Goal: Task Accomplishment & Management: Complete application form

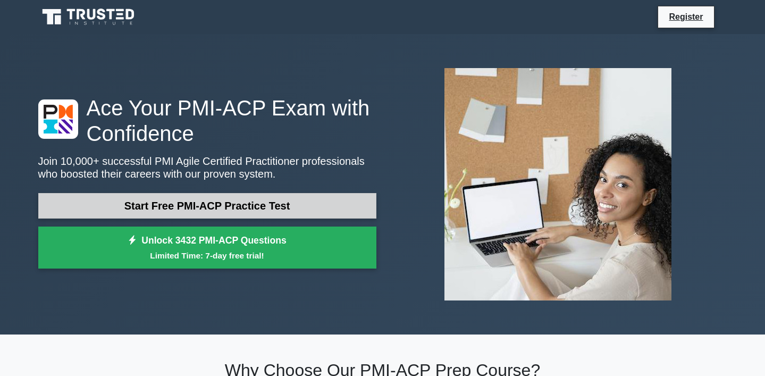
click at [192, 207] on link "Start Free PMI-ACP Practice Test" at bounding box center [207, 206] width 338 height 26
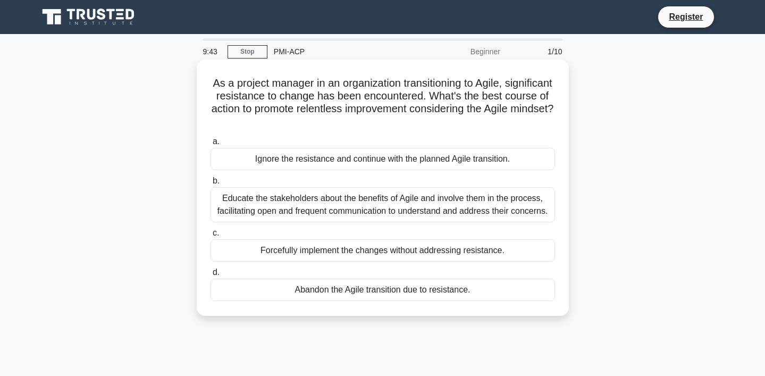
click at [316, 204] on div "Educate the stakeholders about the benefits of Agile and involve them in the pr…" at bounding box center [383, 204] width 345 height 35
click at [211, 185] on input "b. Educate the stakeholders about the benefits of Agile and involve them in the…" at bounding box center [211, 181] width 0 height 7
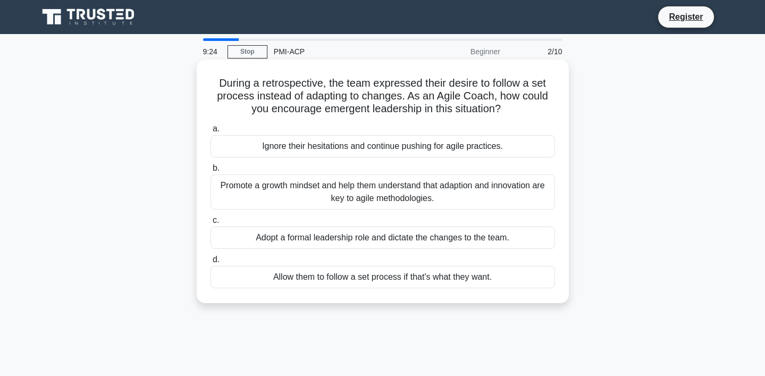
click at [437, 195] on div "Promote a growth mindset and help them understand that adaption and innovation …" at bounding box center [383, 191] width 345 height 35
click at [211, 172] on input "b. Promote a growth mindset and help them understand that adaption and innovati…" at bounding box center [211, 168] width 0 height 7
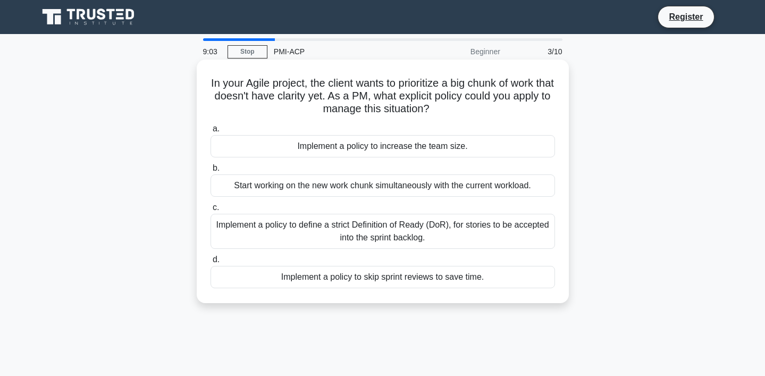
click at [431, 228] on div "Implement a policy to define a strict Definition of Ready (DoR), for stories to…" at bounding box center [383, 231] width 345 height 35
click at [211, 211] on input "c. Implement a policy to define a strict Definition of Ready (DoR), for stories…" at bounding box center [211, 207] width 0 height 7
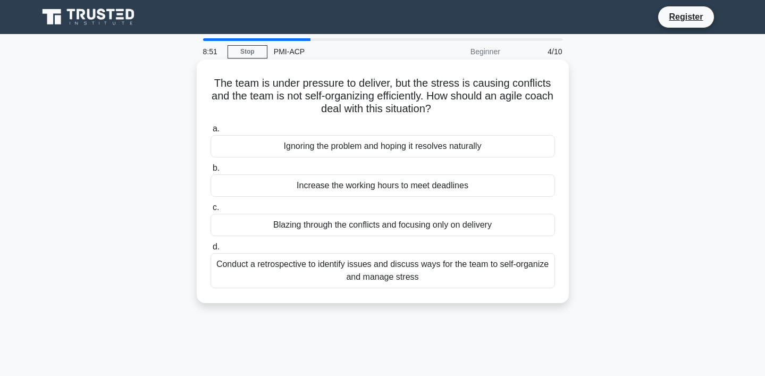
click at [415, 286] on div "Conduct a retrospective to identify issues and discuss ways for the team to sel…" at bounding box center [383, 270] width 345 height 35
click at [211, 250] on input "d. Conduct a retrospective to identify issues and discuss ways for the team to …" at bounding box center [211, 247] width 0 height 7
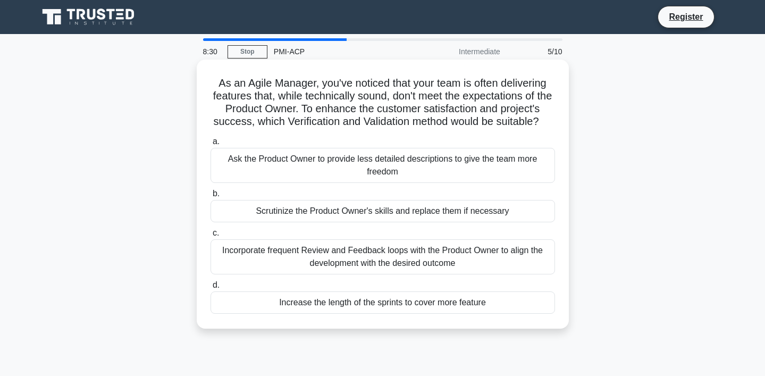
click at [463, 249] on div "Incorporate frequent Review and Feedback loops with the Product Owner to align …" at bounding box center [383, 256] width 345 height 35
click at [211, 237] on input "c. Incorporate frequent Review and Feedback loops with the Product Owner to ali…" at bounding box center [211, 233] width 0 height 7
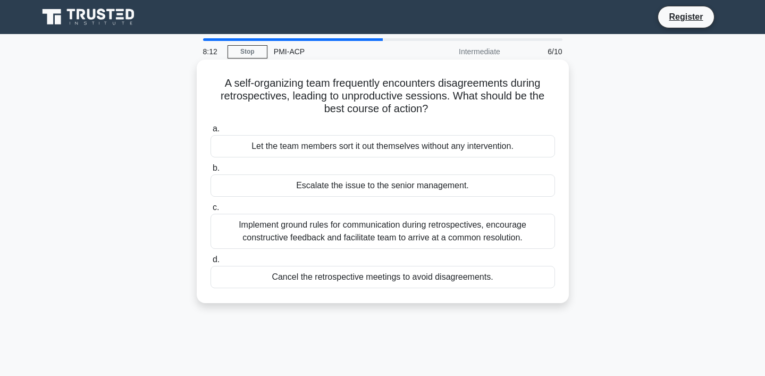
click at [461, 228] on div "Implement ground rules for communication during retrospectives, encourage const…" at bounding box center [383, 231] width 345 height 35
click at [211, 211] on input "c. Implement ground rules for communication during retrospectives, encourage co…" at bounding box center [211, 207] width 0 height 7
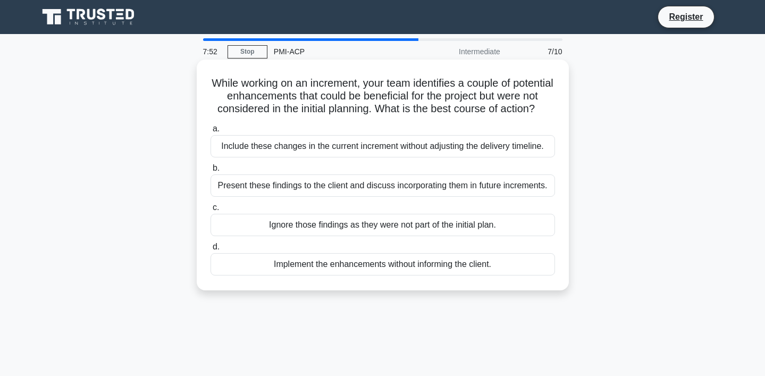
click at [523, 187] on div "Present these findings to the client and discuss incorporating them in future i…" at bounding box center [383, 185] width 345 height 22
click at [211, 172] on input "b. Present these findings to the client and discuss incorporating them in futur…" at bounding box center [211, 168] width 0 height 7
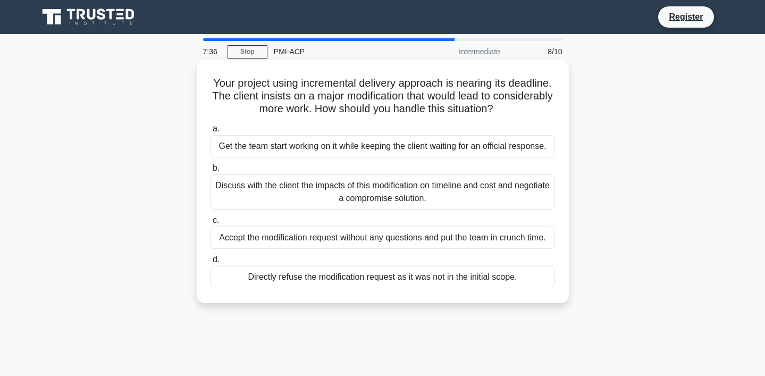
click at [376, 186] on div "Discuss with the client the impacts of this modification on timeline and cost a…" at bounding box center [383, 191] width 345 height 35
click at [211, 172] on input "b. Discuss with the client the impacts of this modification on timeline and cos…" at bounding box center [211, 168] width 0 height 7
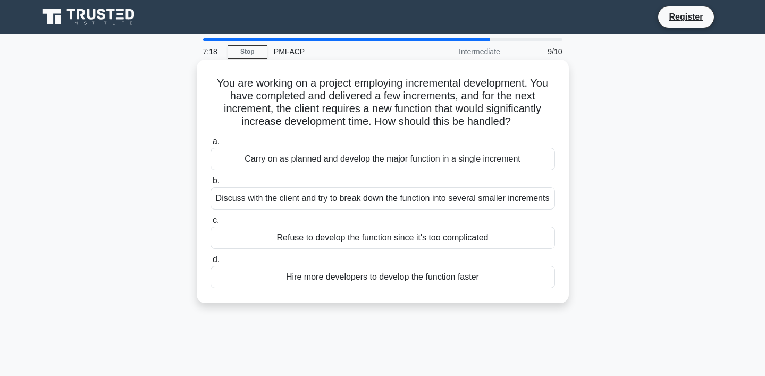
click at [457, 201] on div "Discuss with the client and try to break down the function into several smaller…" at bounding box center [383, 198] width 345 height 22
click at [211, 185] on input "b. Discuss with the client and try to break down the function into several smal…" at bounding box center [211, 181] width 0 height 7
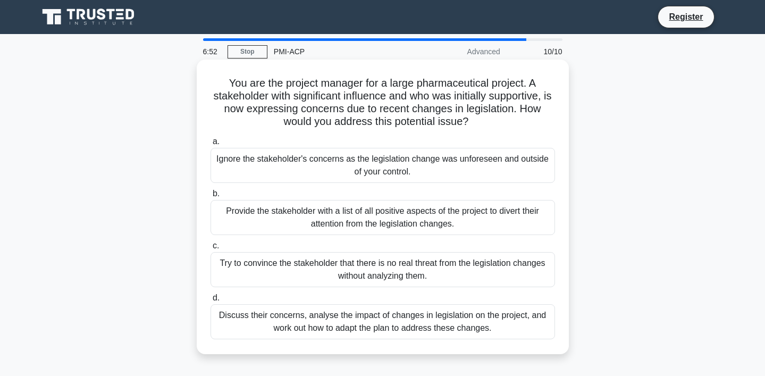
click at [424, 320] on div "Discuss their concerns, analyse the impact of changes in legislation on the pro…" at bounding box center [383, 321] width 345 height 35
click at [211, 302] on input "d. Discuss their concerns, analyse the impact of changes in legislation on the …" at bounding box center [211, 298] width 0 height 7
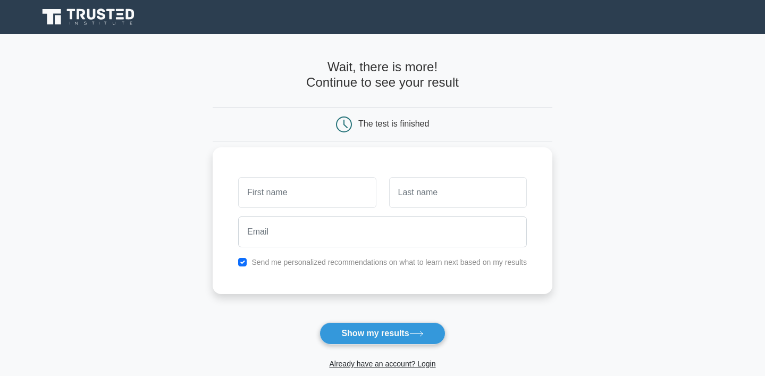
click at [338, 195] on input "text" at bounding box center [307, 192] width 138 height 31
type input "Mark"
click at [412, 200] on input "text" at bounding box center [458, 192] width 138 height 31
type input "Edwards"
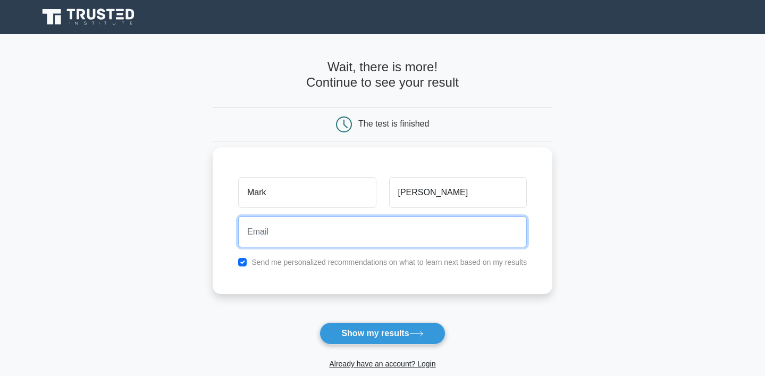
click at [384, 240] on input "email" at bounding box center [382, 231] width 289 height 31
type input "mark_edwards858@yahoo.co.uk"
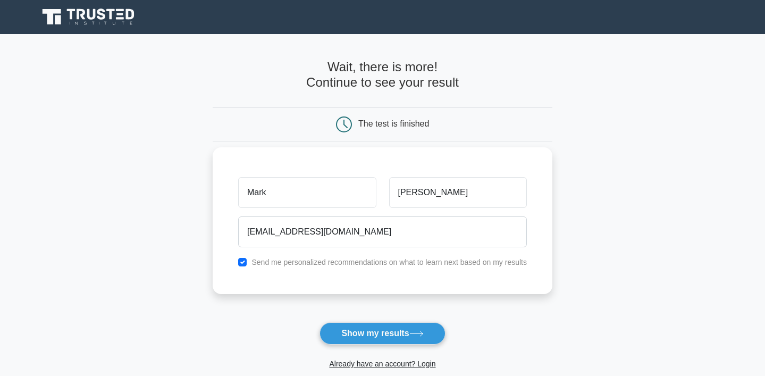
click at [543, 290] on div "Mark Edwards mark_edwards858@yahoo.co.uk Send me personalized recommendations o…" at bounding box center [383, 220] width 340 height 147
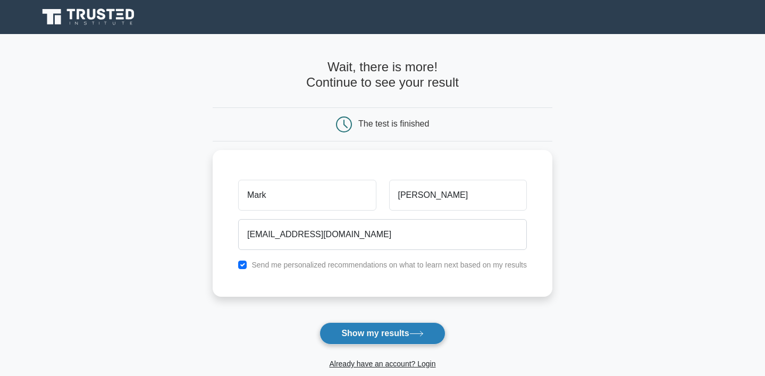
click at [393, 341] on button "Show my results" at bounding box center [382, 333] width 125 height 22
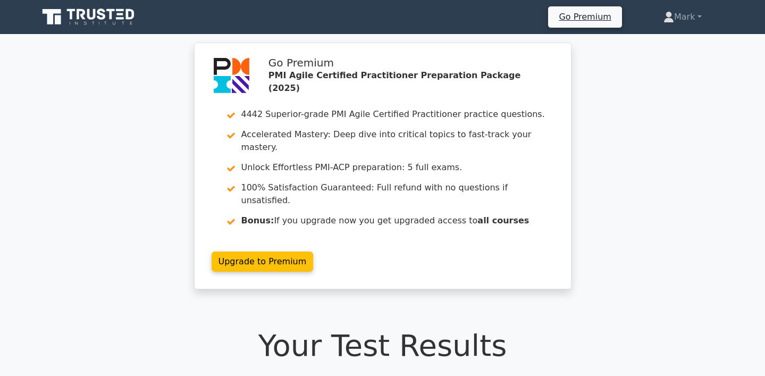
click at [606, 127] on div "Go Premium PMI Agile Certified Practitioner Preparation Package (2025) 4442 Sup…" at bounding box center [382, 173] width 765 height 260
